Goal: Task Accomplishment & Management: Use online tool/utility

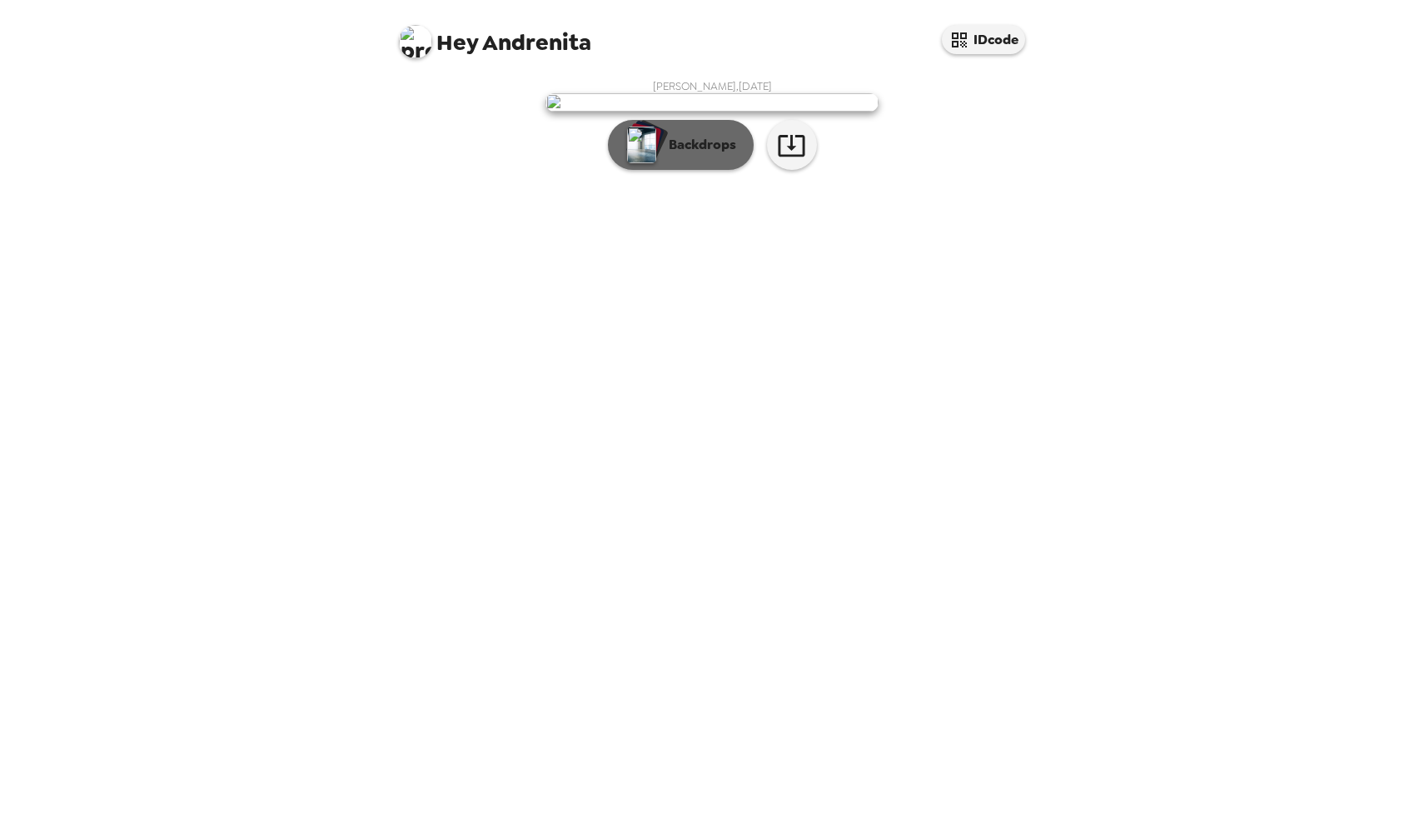
click at [659, 170] on button "Backdrops" at bounding box center [681, 145] width 146 height 50
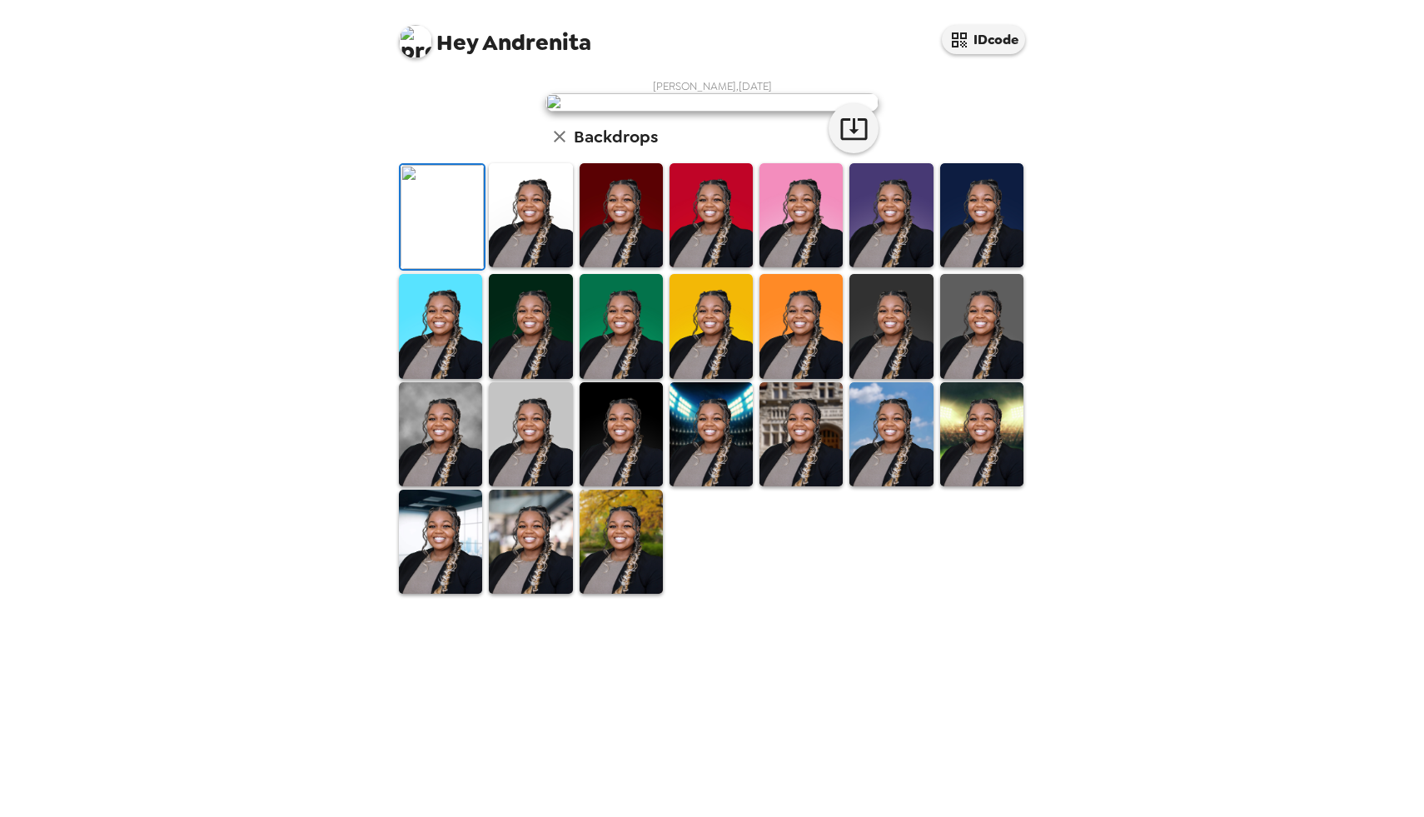
click at [889, 378] on img at bounding box center [891, 326] width 83 height 104
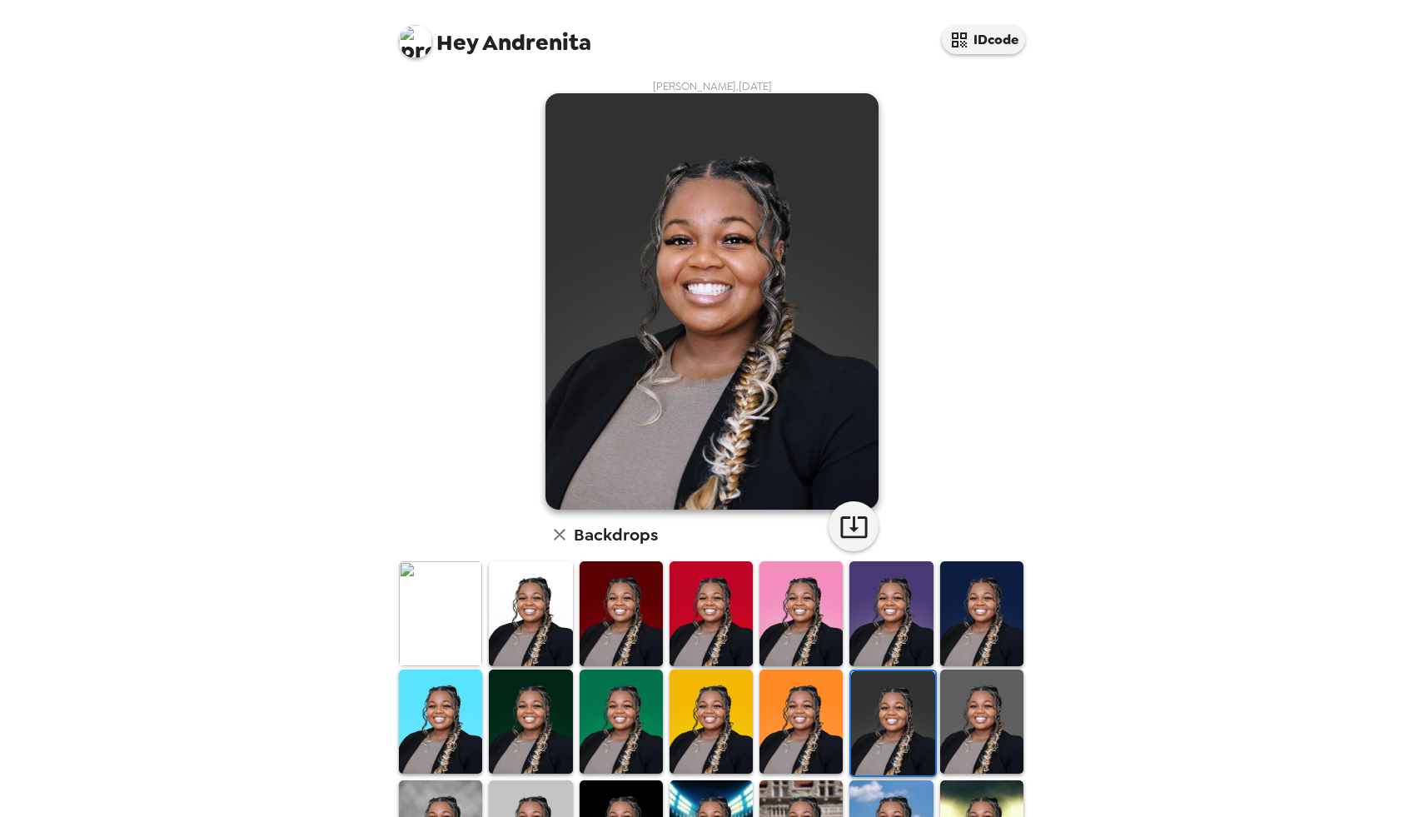
click at [461, 601] on img at bounding box center [440, 613] width 83 height 104
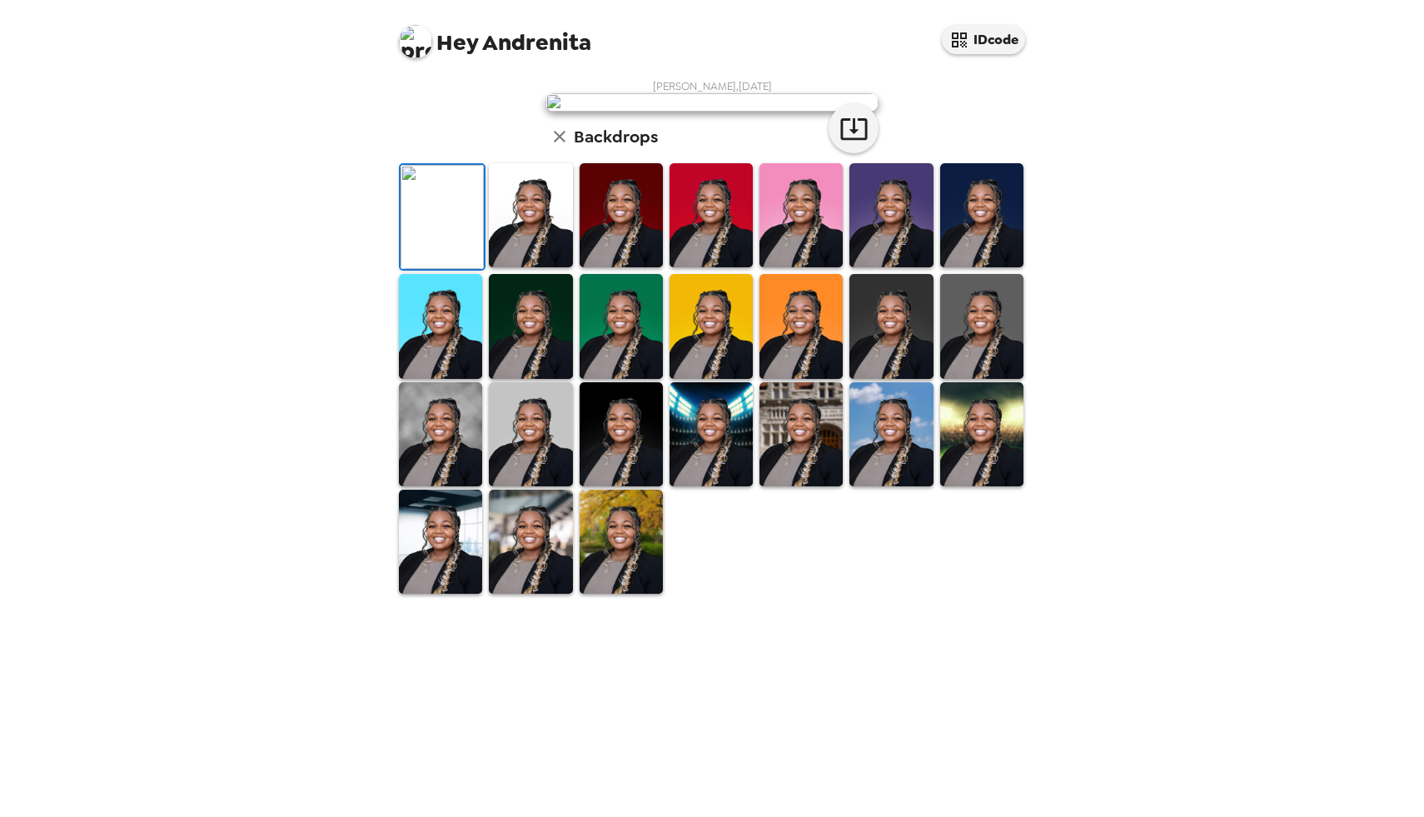
click at [531, 267] on img at bounding box center [530, 215] width 83 height 104
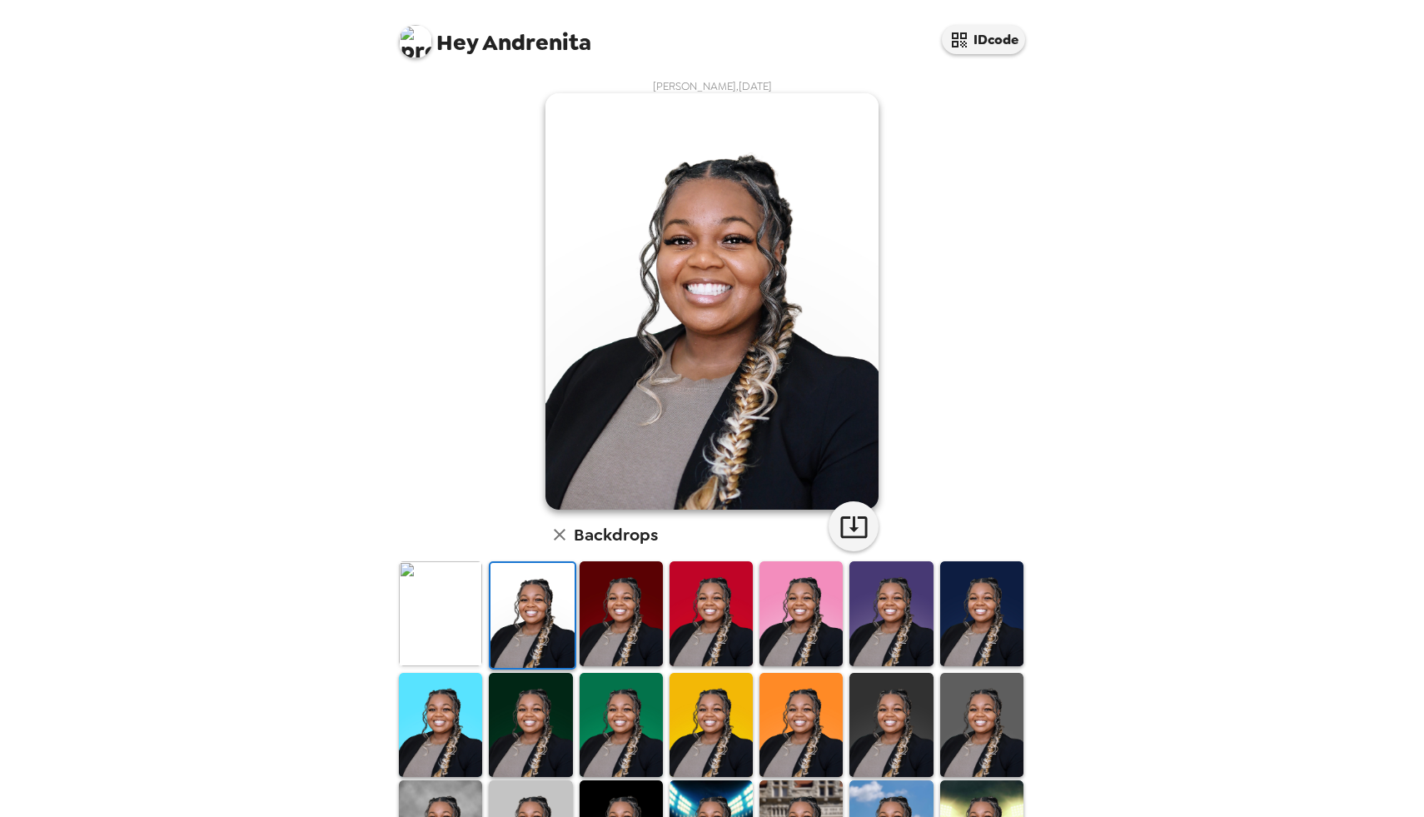
click at [603, 608] on img at bounding box center [621, 613] width 83 height 104
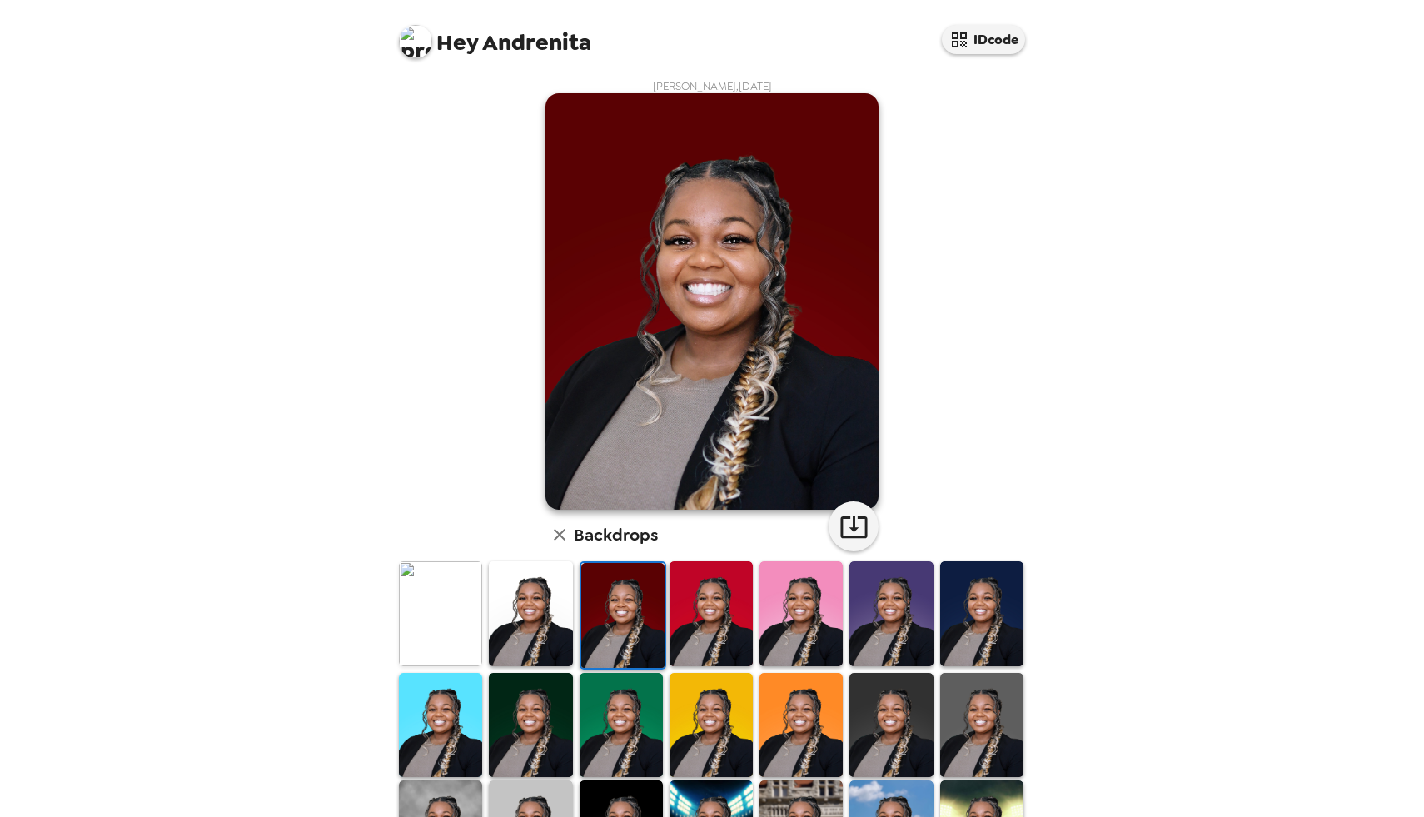
click at [716, 614] on img at bounding box center [711, 613] width 83 height 104
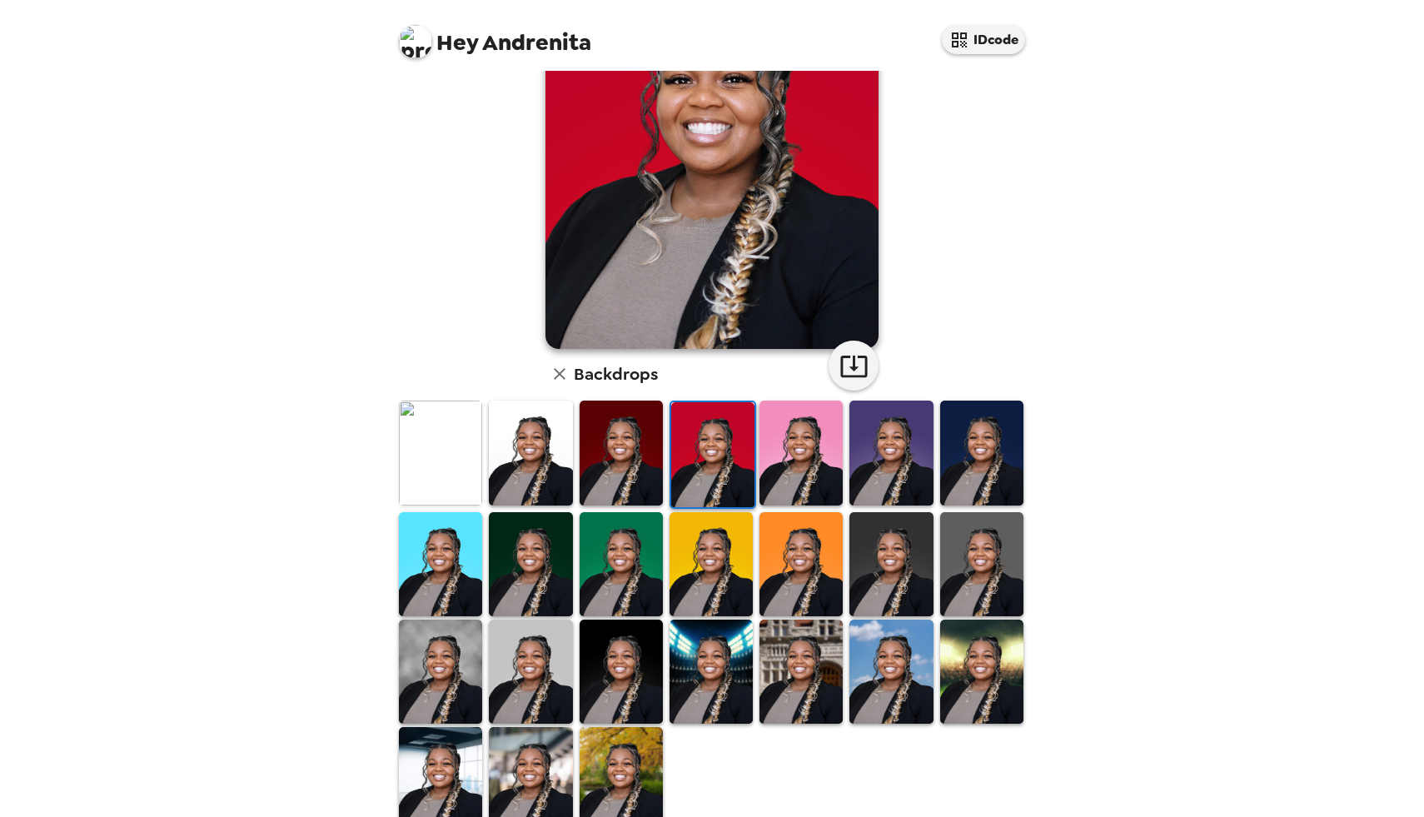
scroll to position [202, 0]
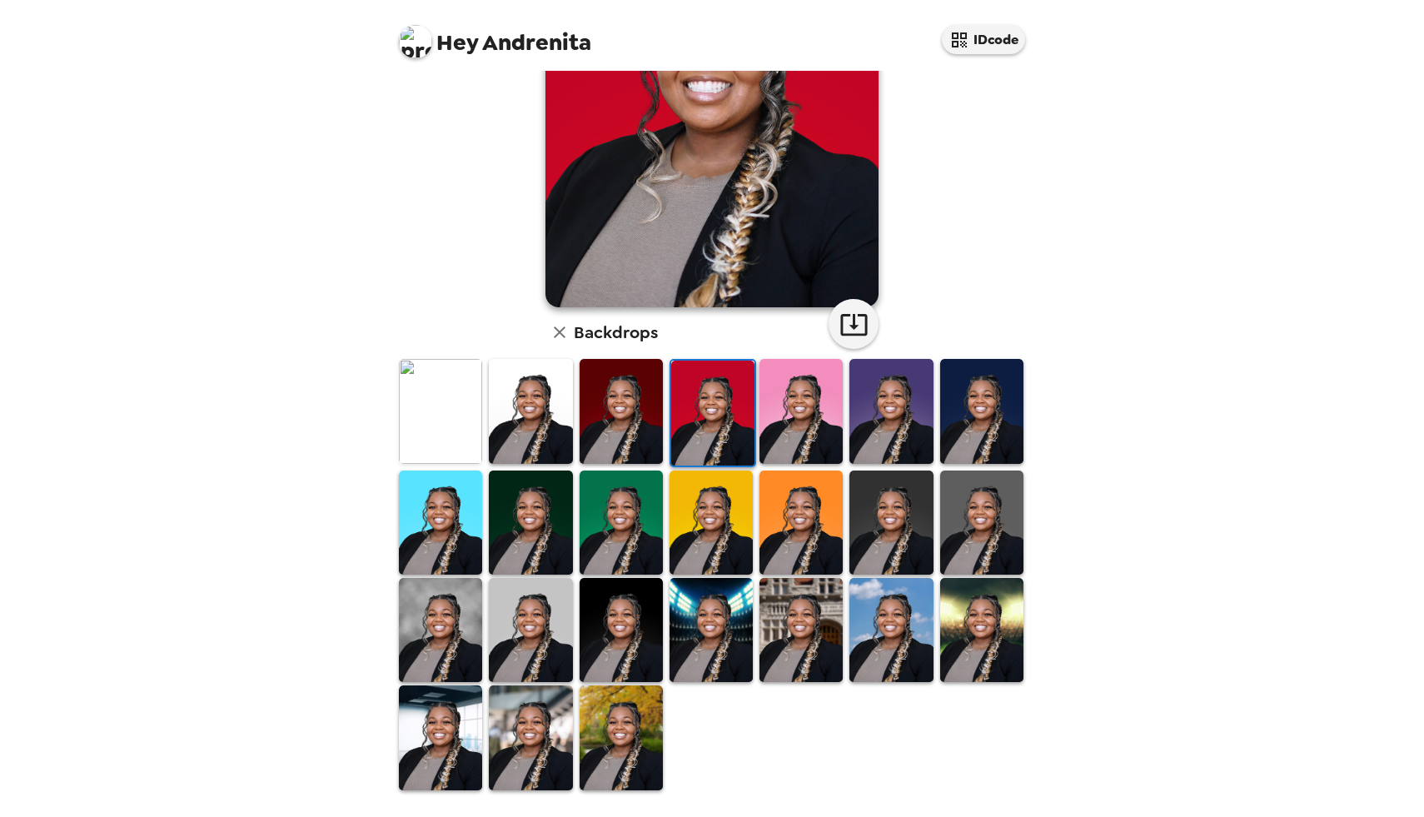
click at [625, 621] on img at bounding box center [621, 630] width 83 height 104
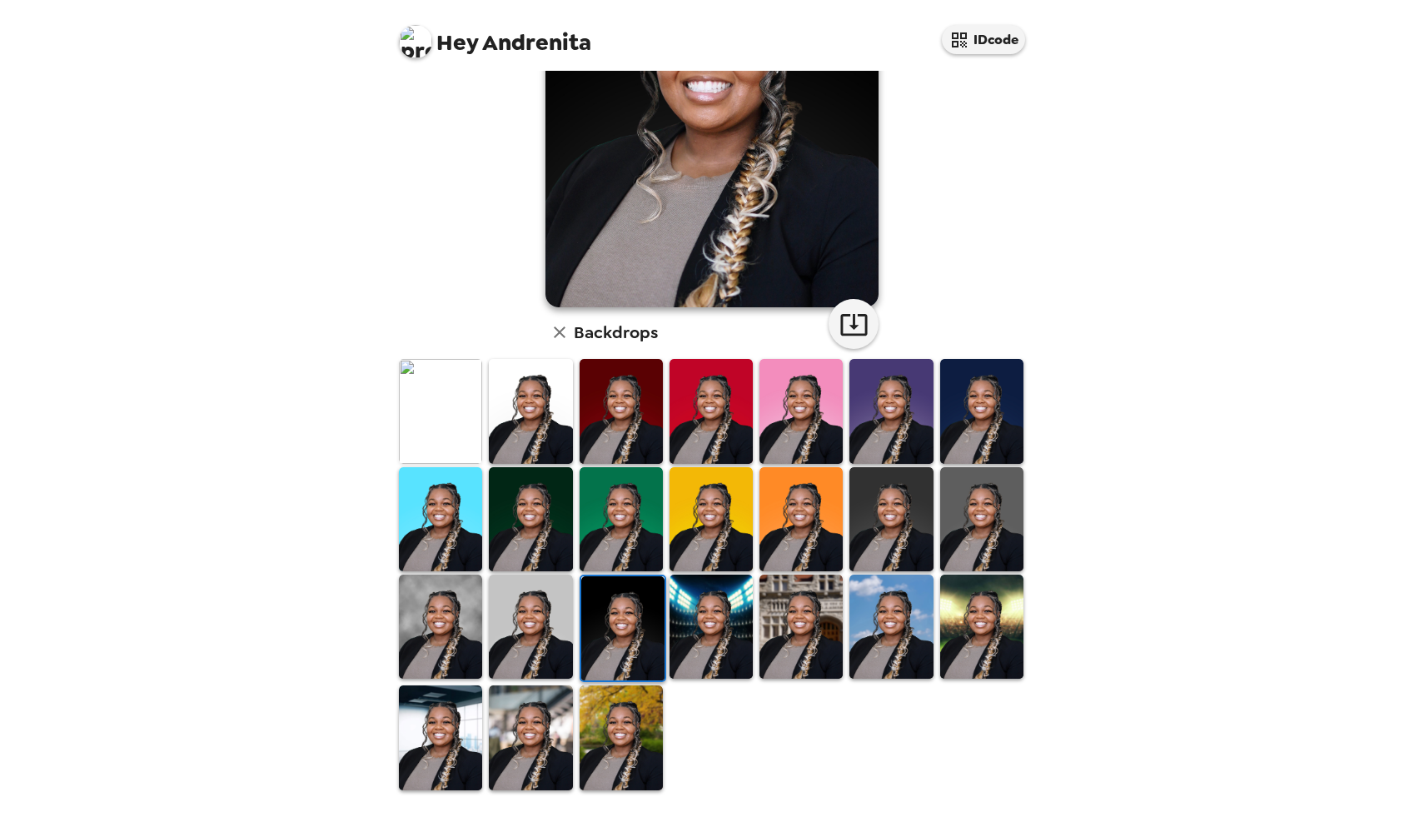
click at [727, 661] on img at bounding box center [711, 627] width 83 height 104
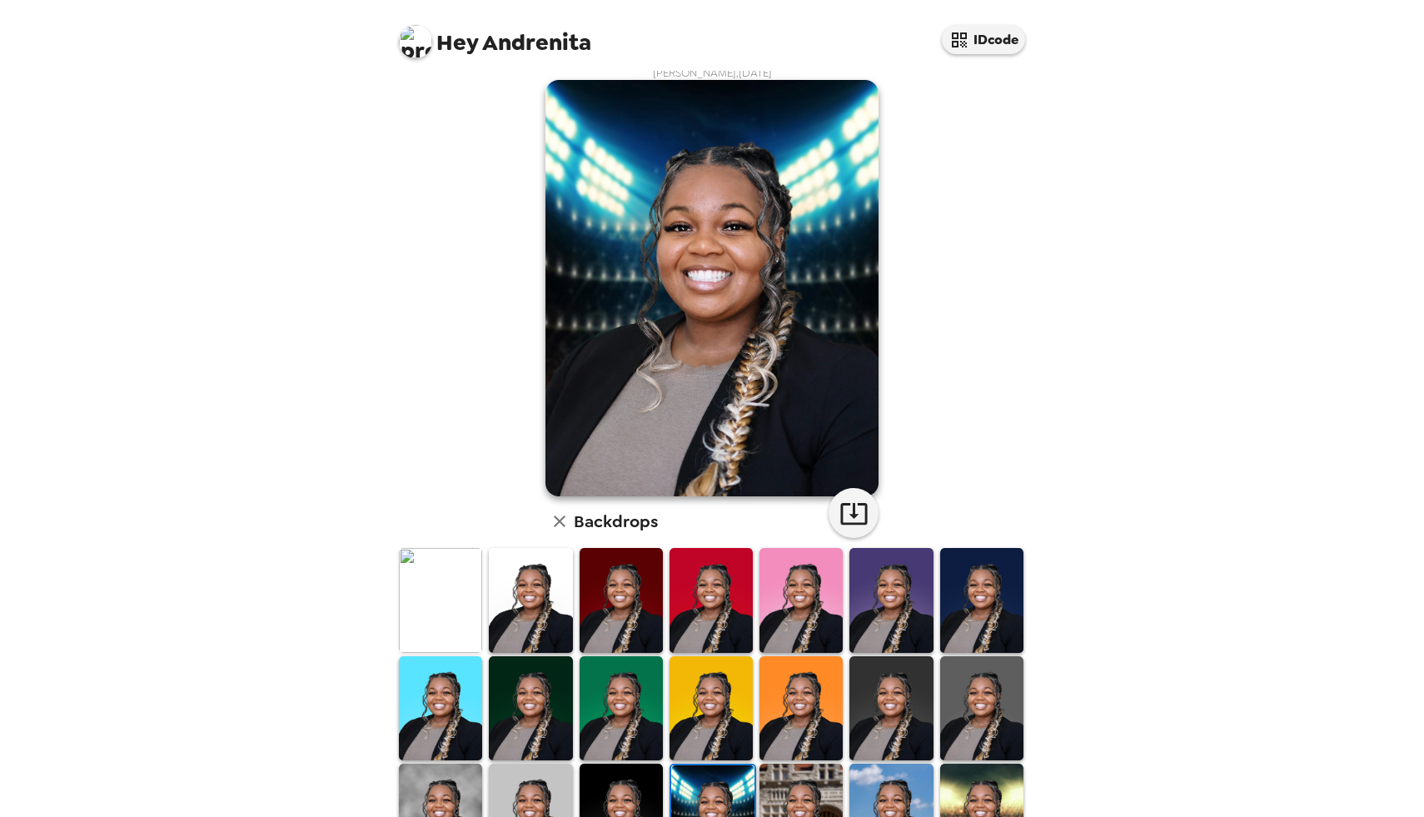
scroll to position [16, 0]
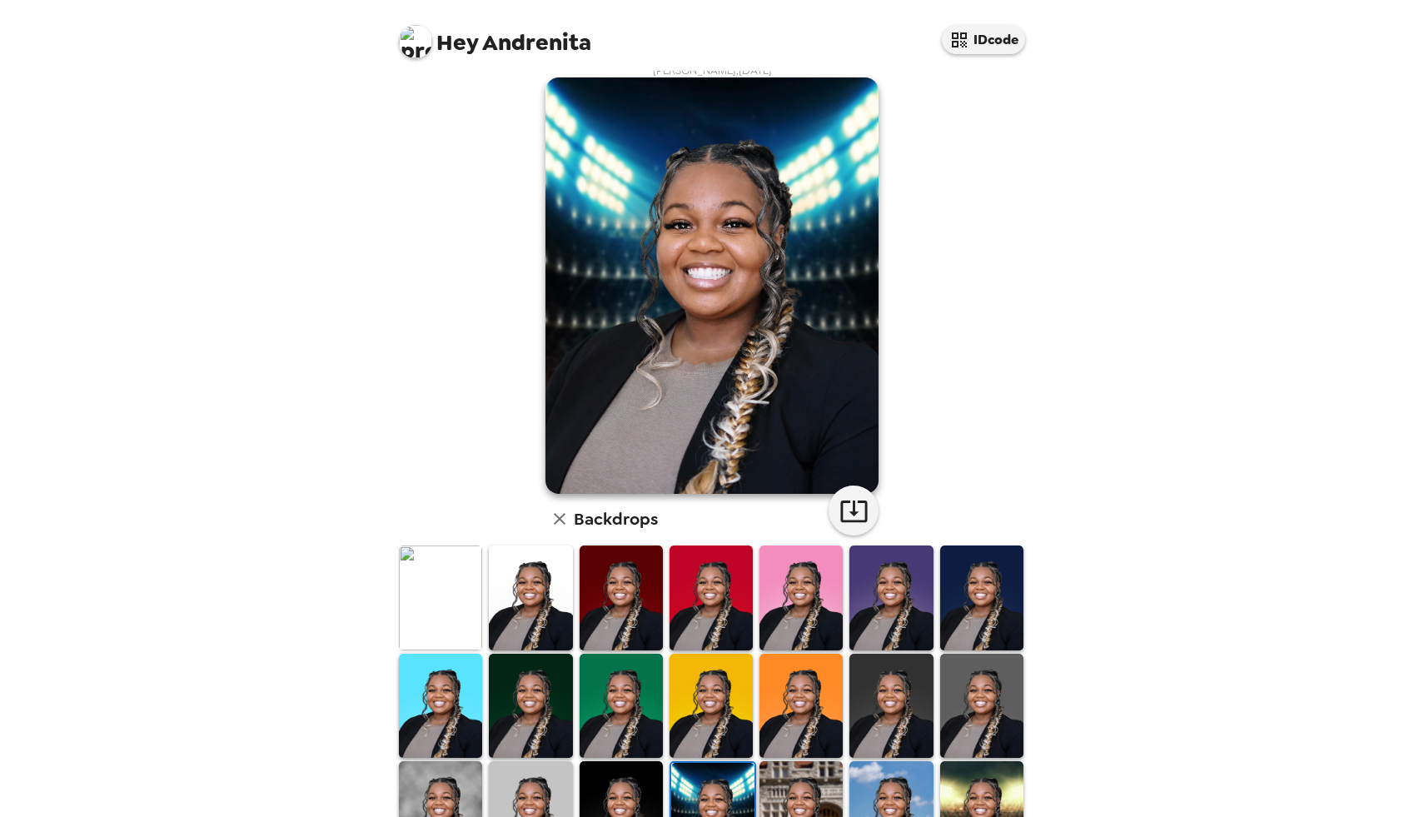
click at [847, 686] on div at bounding box center [891, 705] width 90 height 107
click at [875, 688] on img at bounding box center [891, 706] width 83 height 104
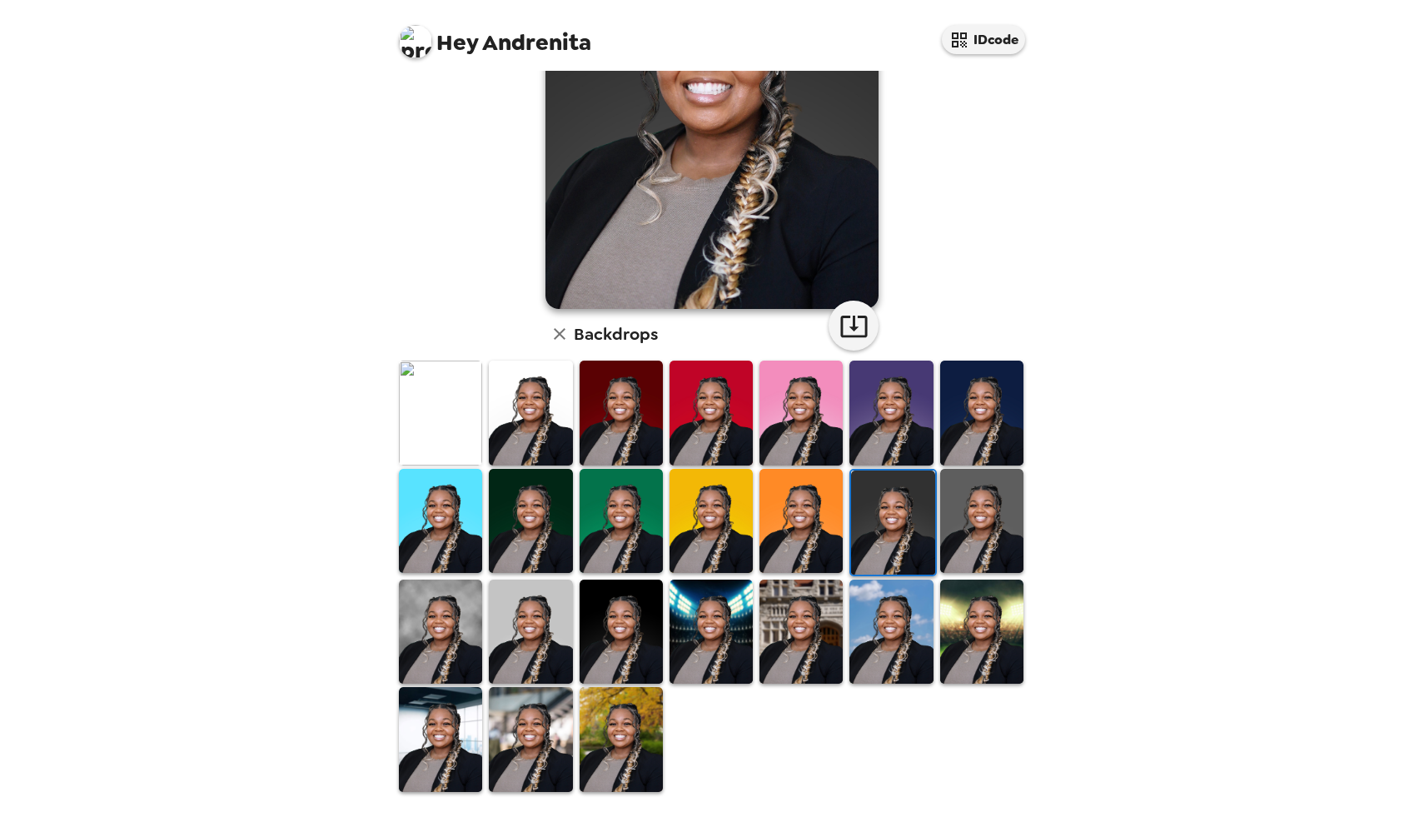
scroll to position [202, 0]
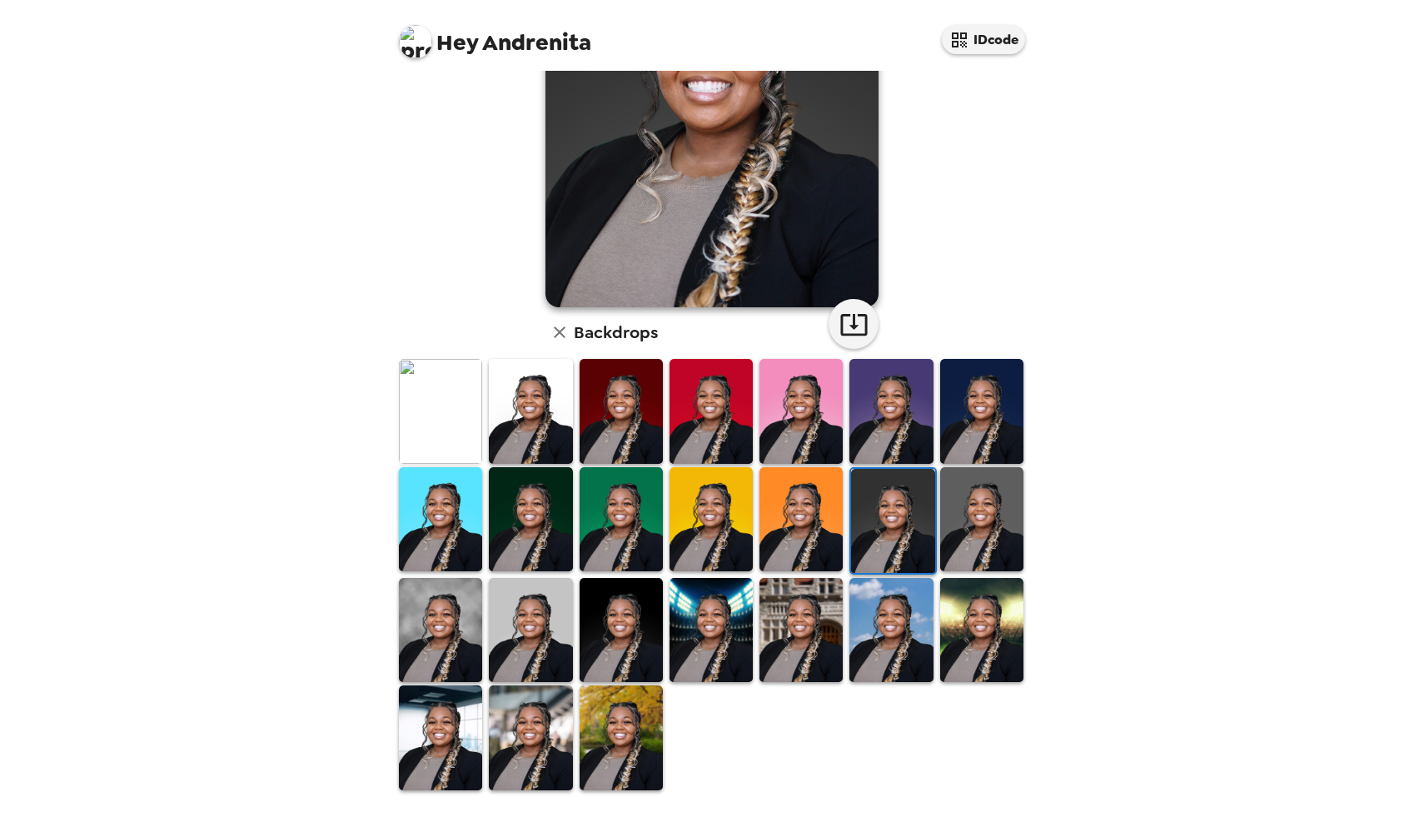
click at [653, 716] on img at bounding box center [621, 738] width 83 height 104
